Goal: Understand process/instructions: Learn how to perform a task or action

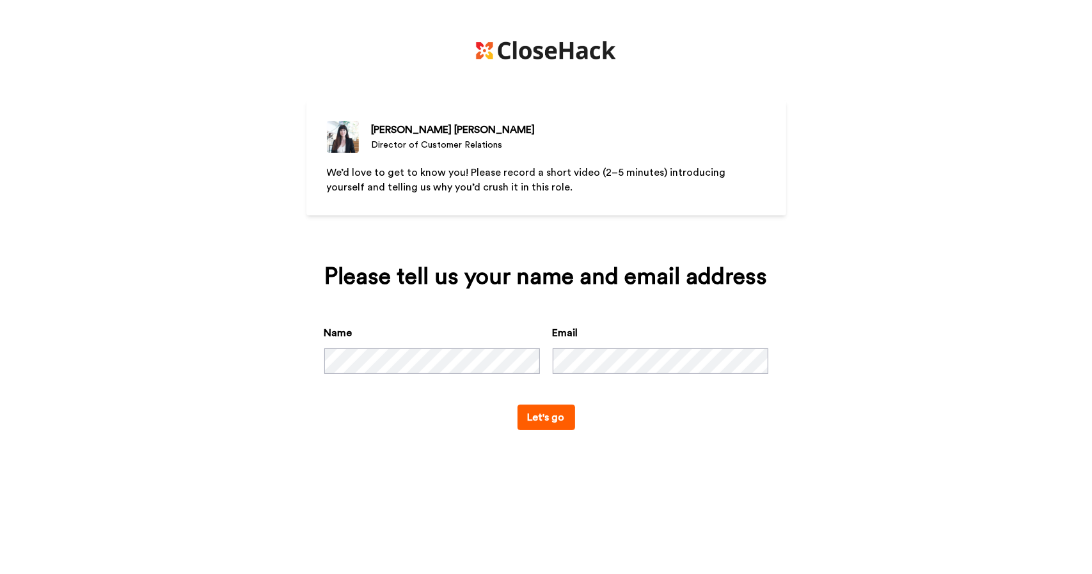
click at [547, 416] on button "Let's go" at bounding box center [547, 418] width 58 height 26
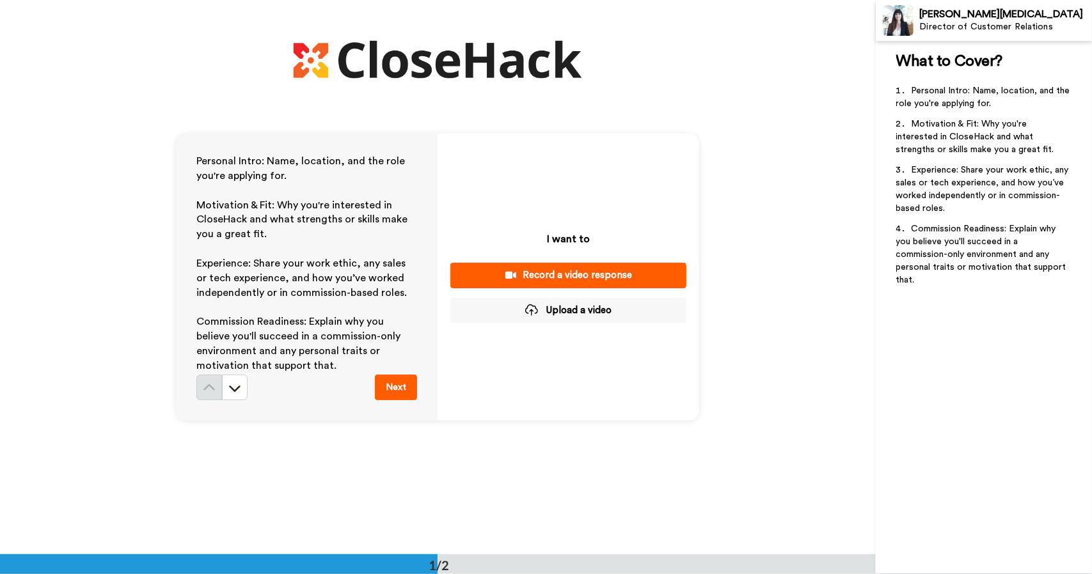
click at [550, 270] on div "Record a video response" at bounding box center [569, 275] width 216 height 13
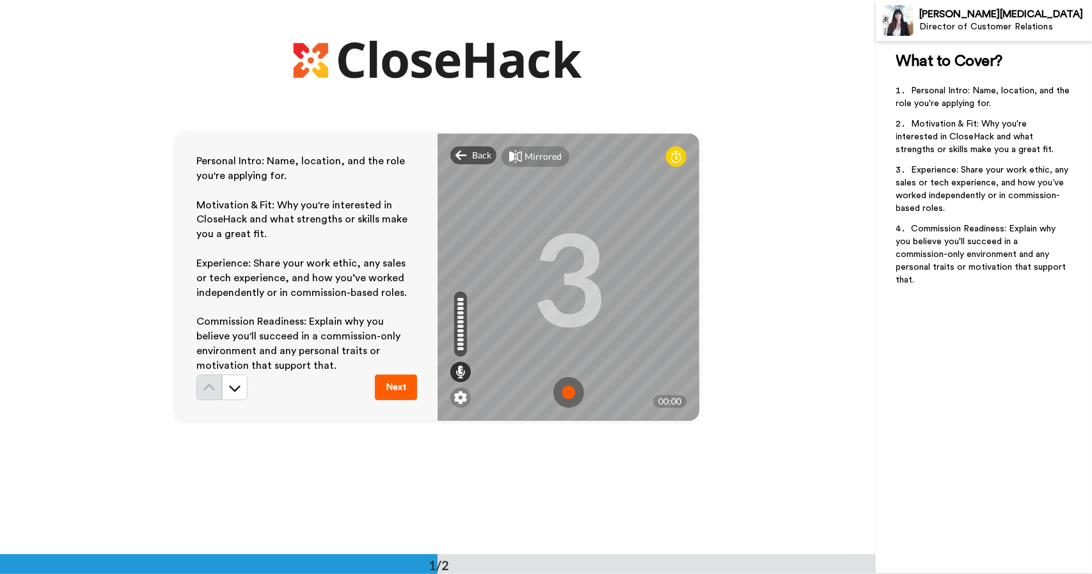
click at [566, 393] on img at bounding box center [568, 392] width 31 height 31
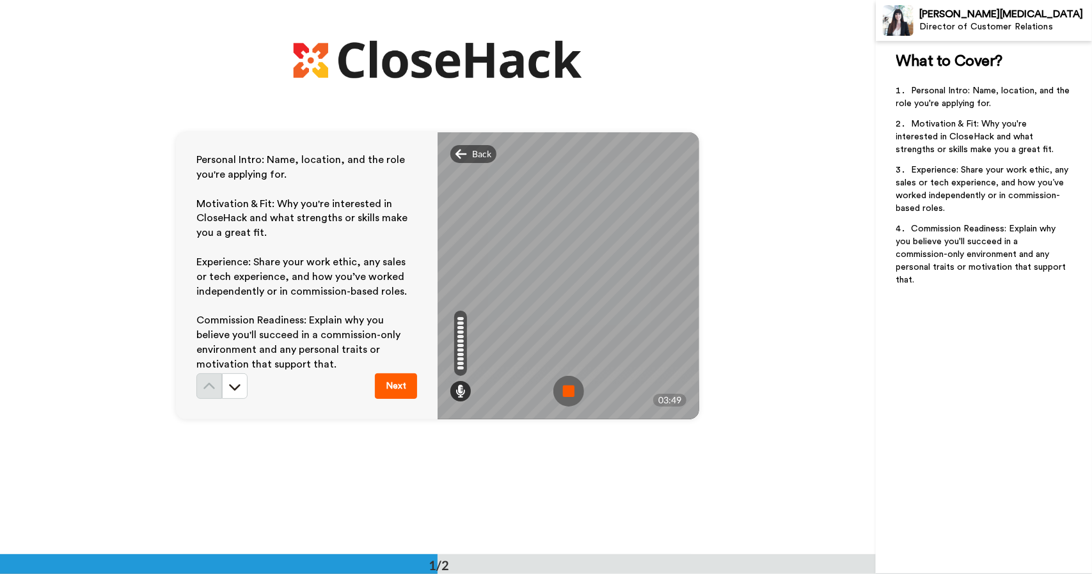
scroll to position [1, 0]
click at [572, 386] on img at bounding box center [568, 392] width 31 height 31
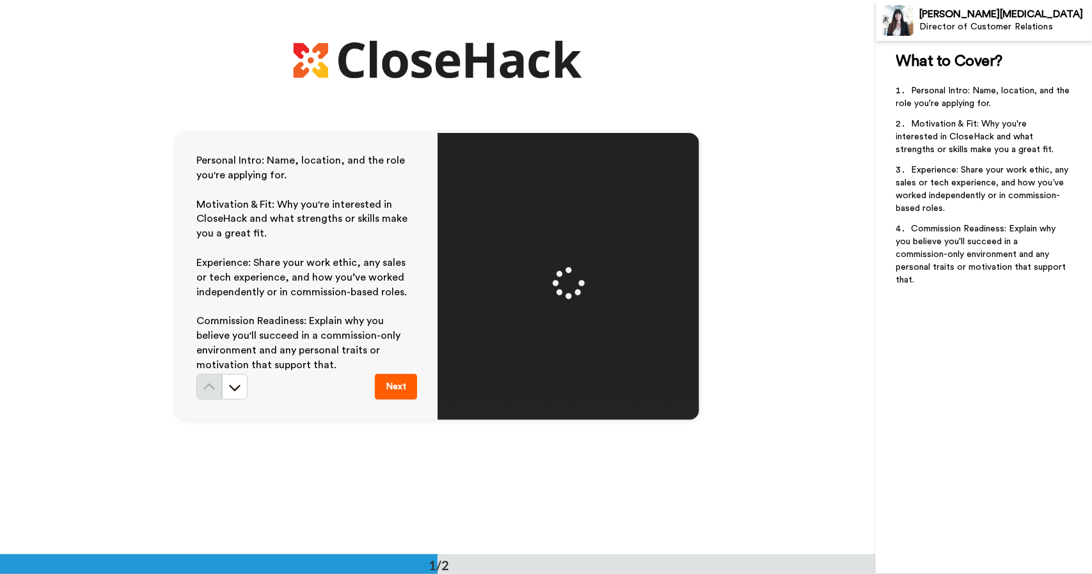
click at [390, 384] on button "Next" at bounding box center [396, 387] width 42 height 26
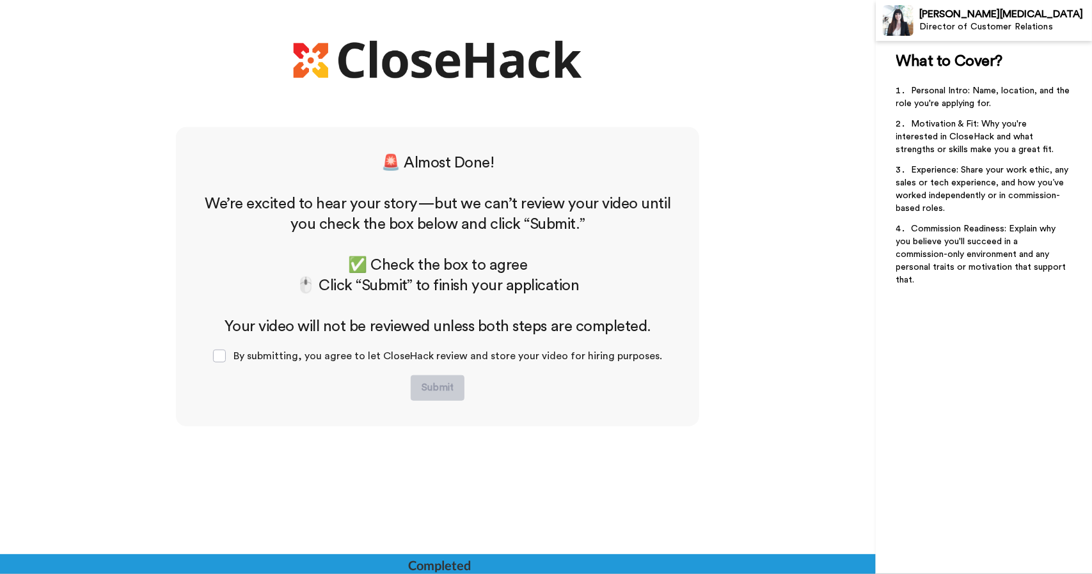
scroll to position [427, 0]
click at [226, 357] on span at bounding box center [219, 356] width 13 height 13
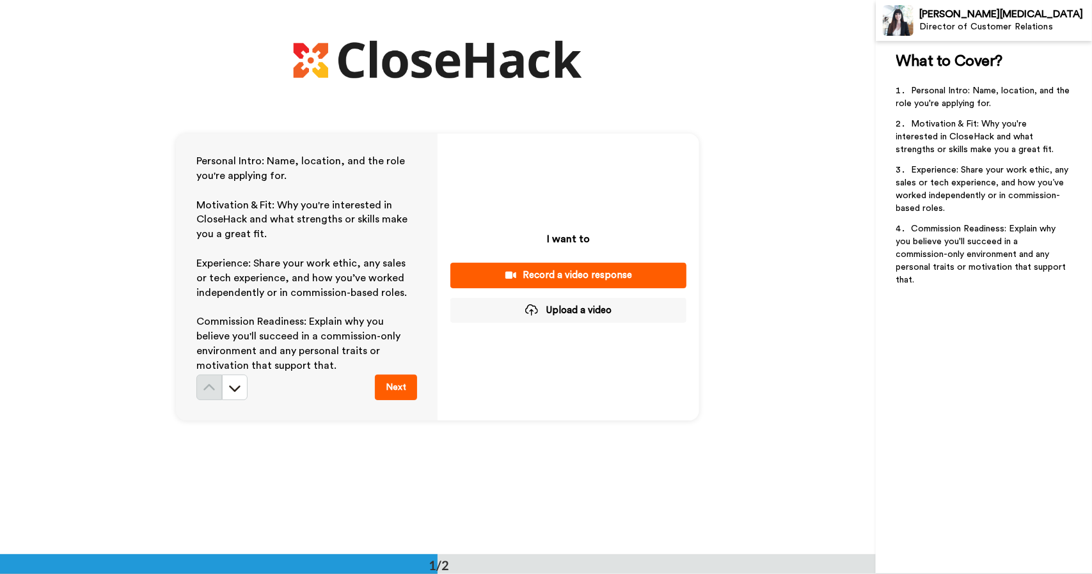
scroll to position [0, 0]
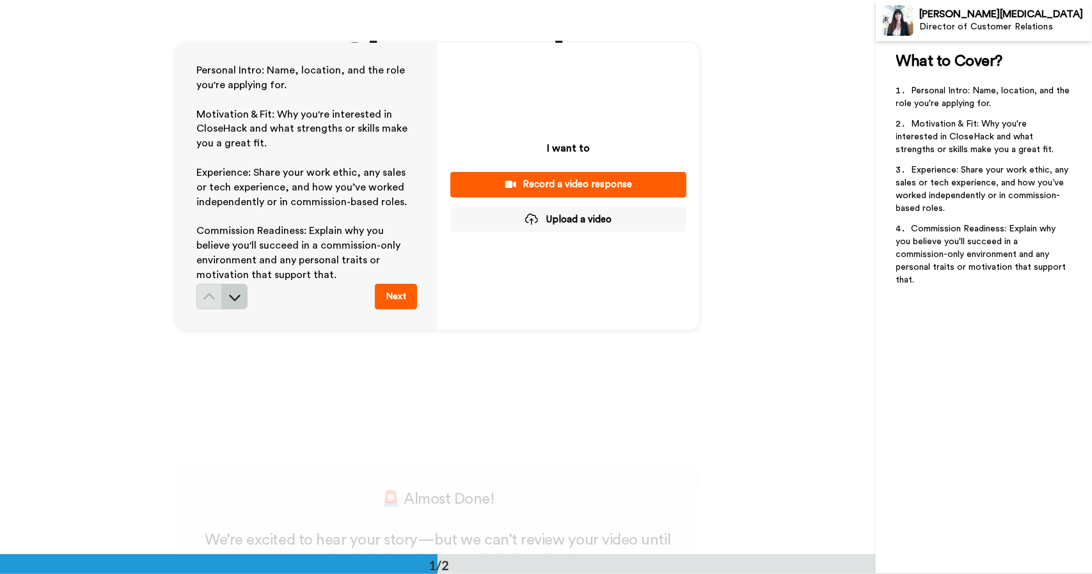
click at [230, 300] on icon at bounding box center [236, 298] width 12 height 6
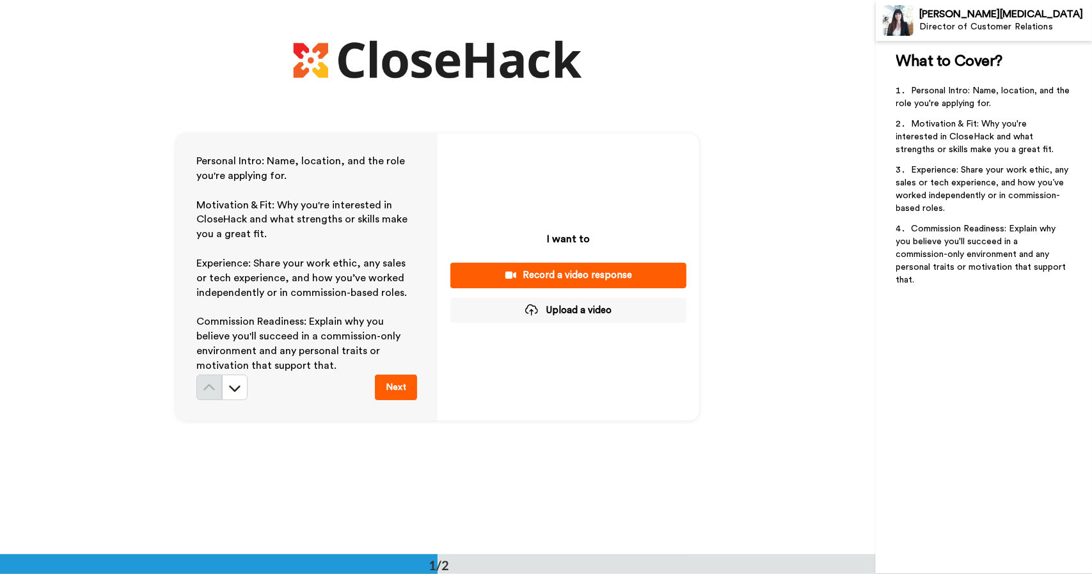
click at [393, 384] on button "Next" at bounding box center [396, 388] width 42 height 26
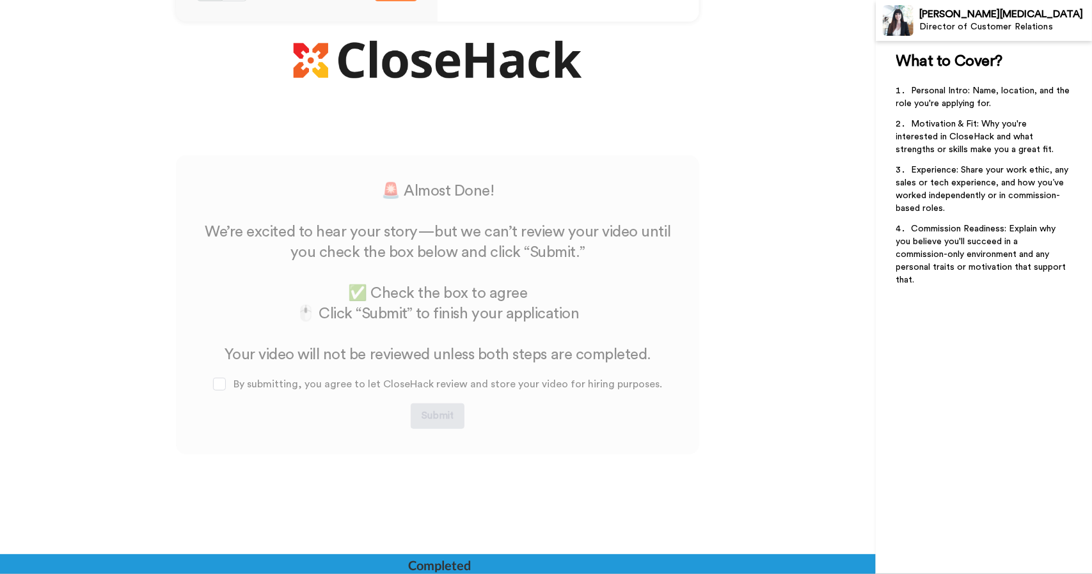
scroll to position [427, 0]
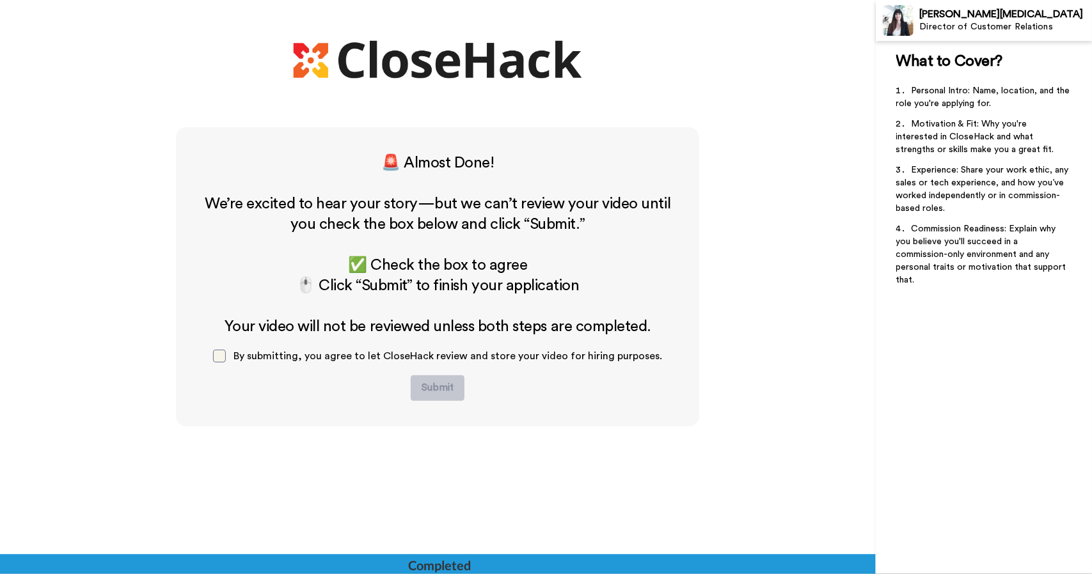
click at [223, 355] on span at bounding box center [219, 356] width 13 height 13
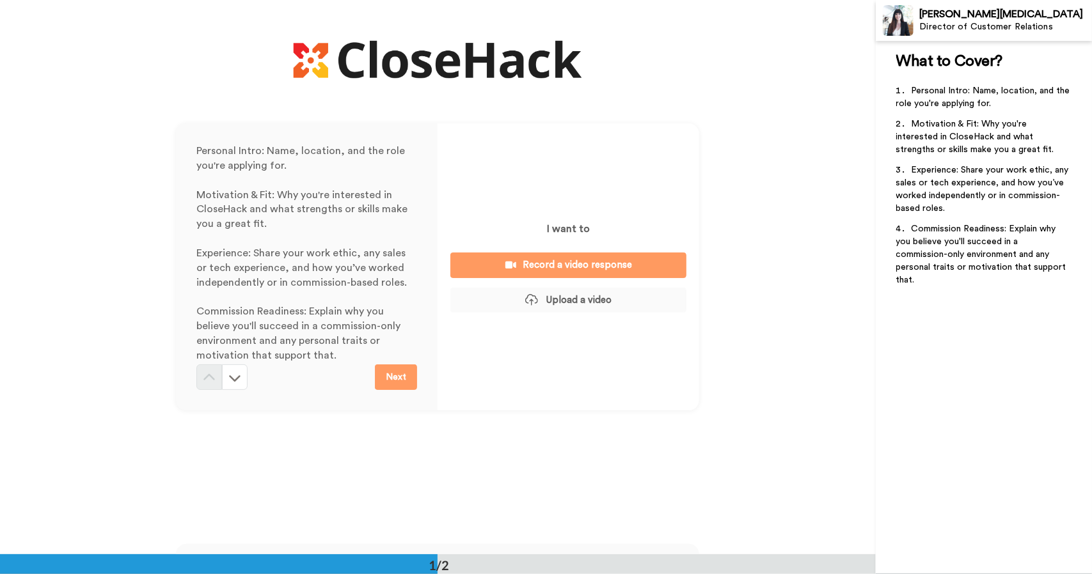
scroll to position [0, 0]
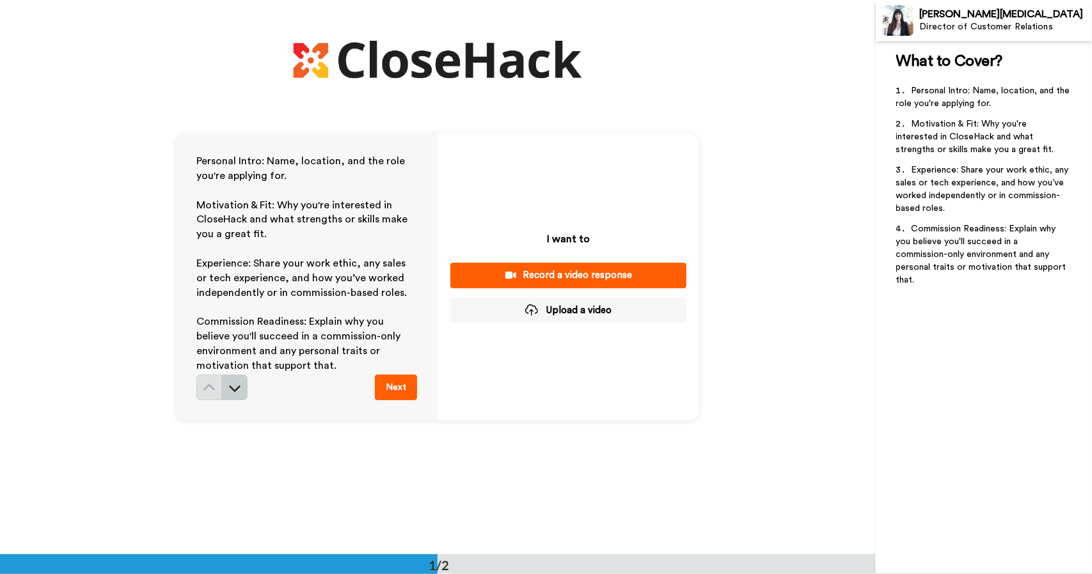
click at [231, 393] on icon at bounding box center [234, 388] width 13 height 13
click at [599, 278] on div "Record a video response" at bounding box center [569, 275] width 216 height 13
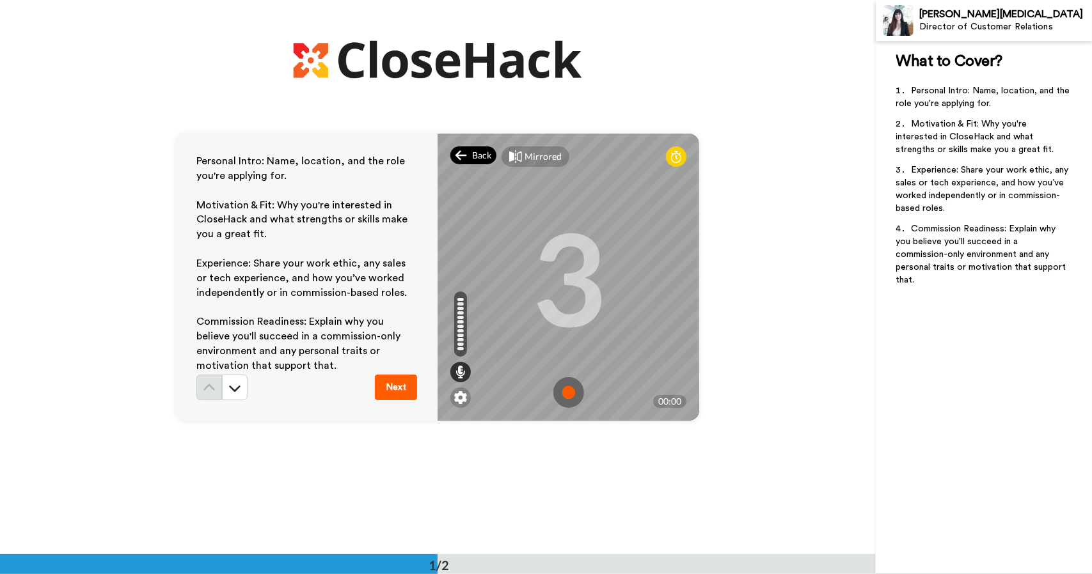
click at [479, 158] on span "Back" at bounding box center [481, 155] width 19 height 13
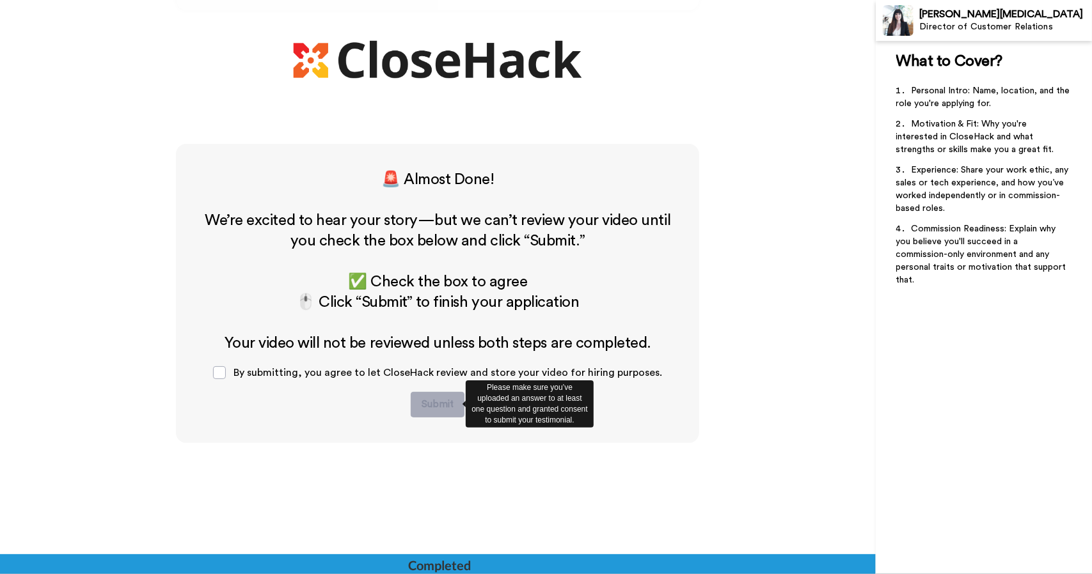
scroll to position [554, 0]
